Goal: Information Seeking & Learning: Learn about a topic

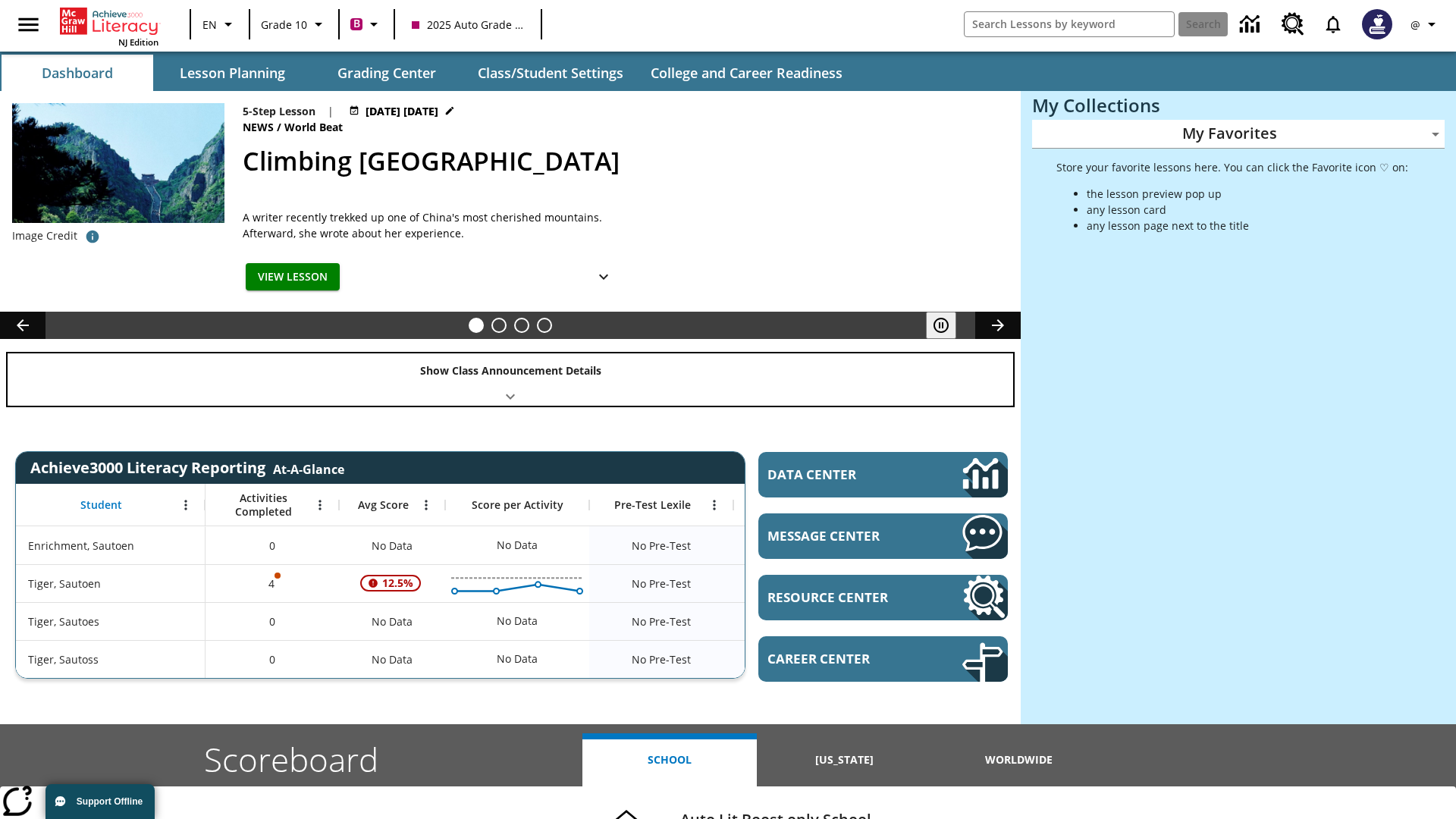
click at [510, 379] on div "Show Class Announcement Details" at bounding box center [510, 379] width 1006 height 53
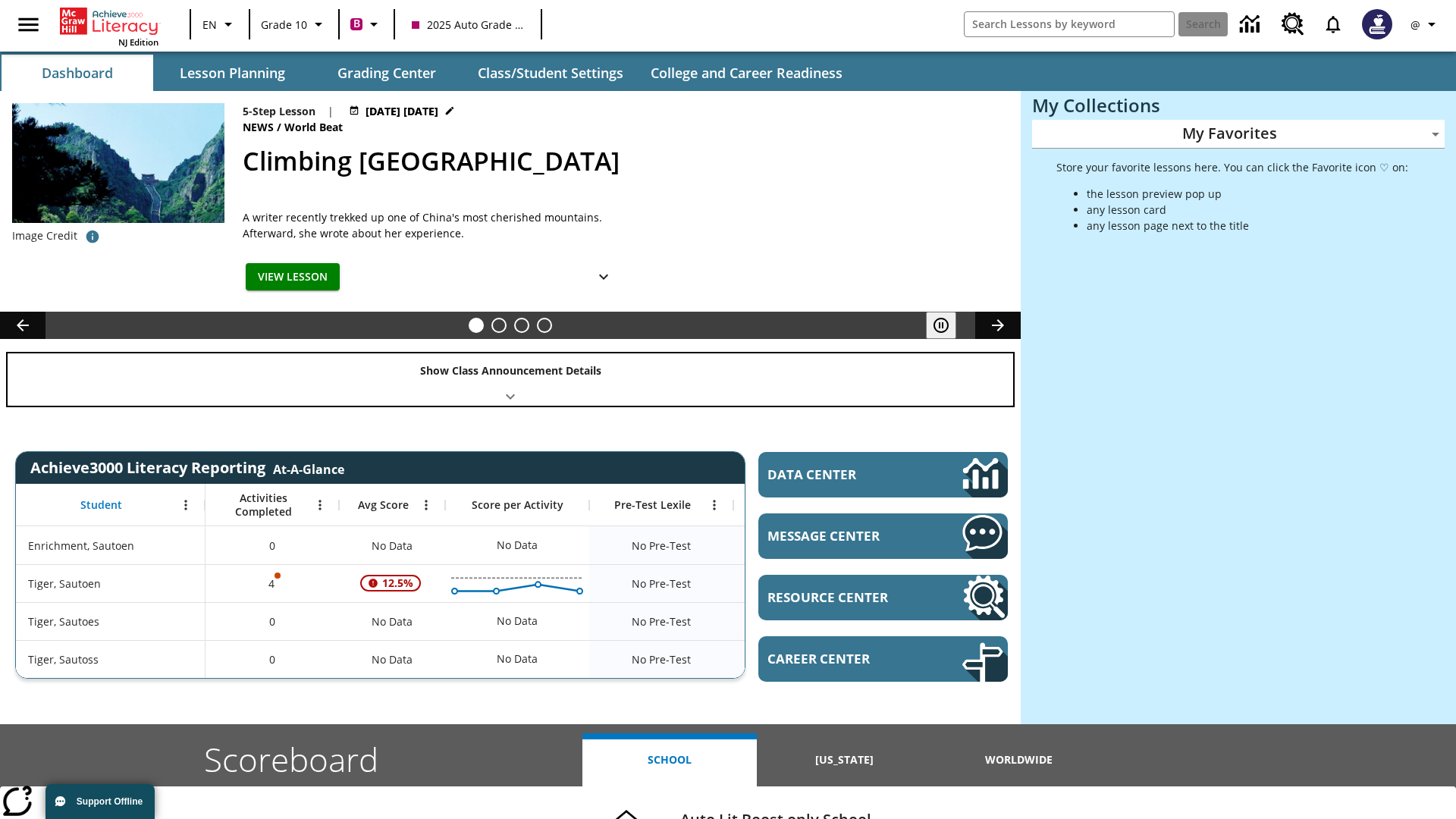
click at [510, 379] on div "Show Class Announcement Details" at bounding box center [510, 379] width 1006 height 53
